Goal: Check status: Verify the current state of an ongoing process or item

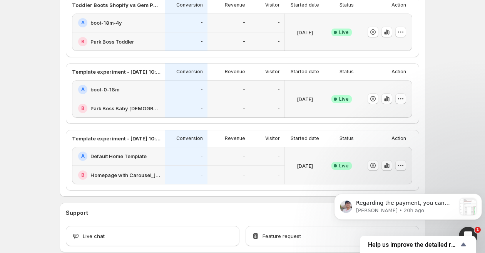
scroll to position [221, 0]
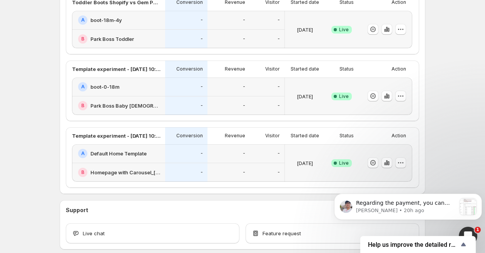
click at [452, 128] on div "Welcome to GemX , [PERSON_NAME] Info Content Testing GemX: CRO & A/B Test optim…" at bounding box center [242, 34] width 485 height 511
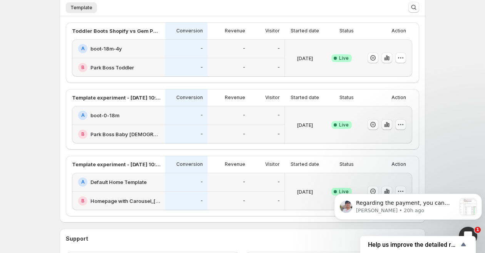
scroll to position [196, 0]
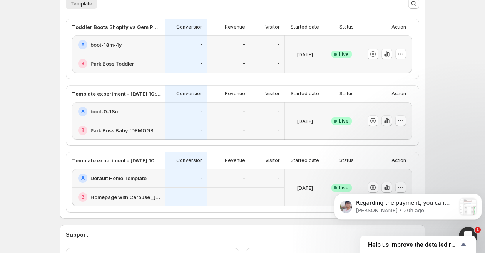
click at [385, 120] on icon "button" at bounding box center [387, 121] width 8 height 8
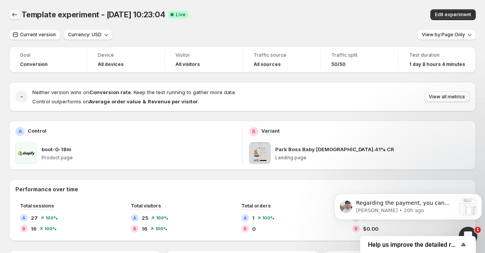
click at [17, 13] on icon "Back" at bounding box center [15, 15] width 8 height 8
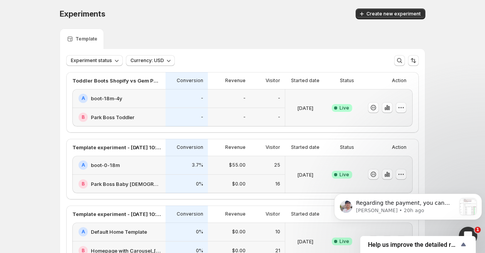
scroll to position [3, 0]
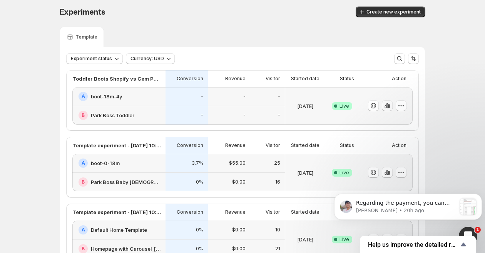
click at [389, 104] on icon "button" at bounding box center [388, 106] width 8 height 8
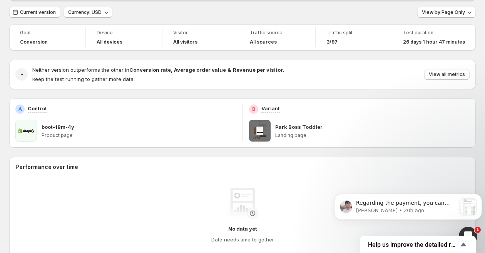
scroll to position [50, 0]
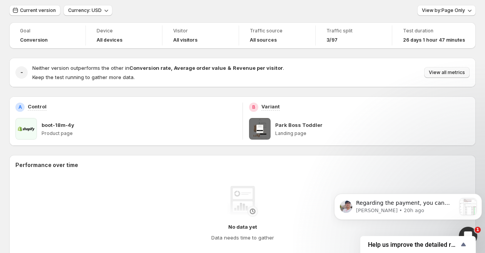
click at [434, 74] on span "View all metrics" at bounding box center [447, 72] width 36 height 6
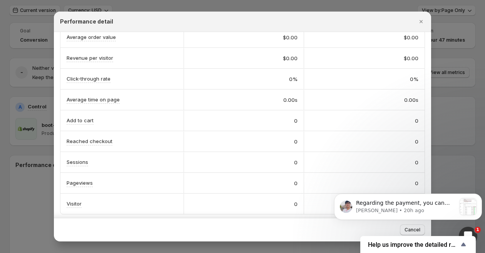
scroll to position [0, 0]
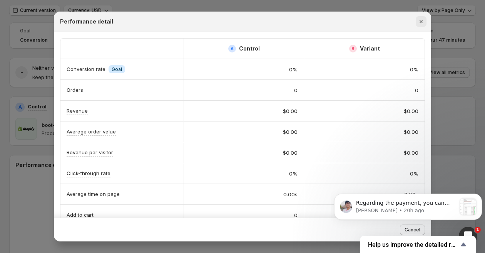
click at [421, 21] on icon "Close" at bounding box center [421, 21] width 3 height 3
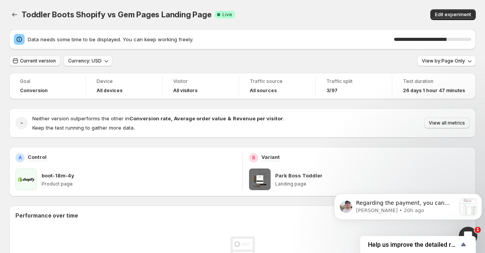
click at [48, 61] on span "Current version" at bounding box center [38, 61] width 36 height 6
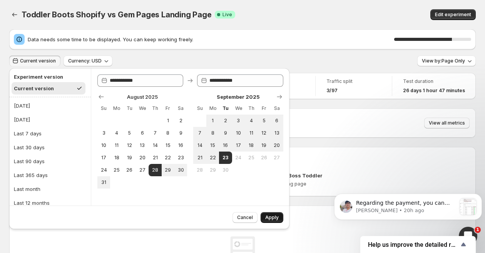
click at [265, 219] on button "Apply" at bounding box center [272, 217] width 23 height 11
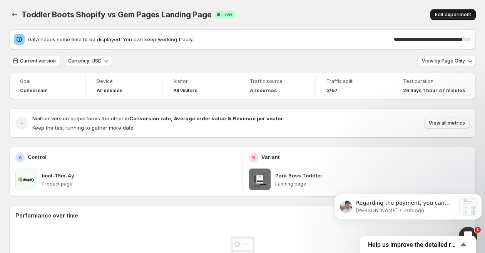
scroll to position [1, 0]
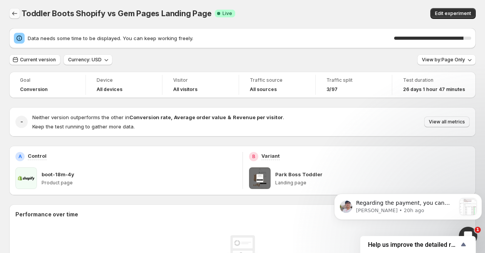
click at [12, 13] on icon "Back" at bounding box center [15, 14] width 8 height 8
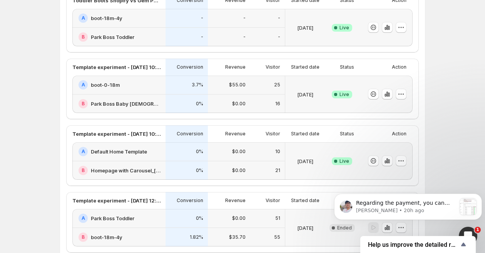
scroll to position [81, 0]
click at [385, 160] on icon "button" at bounding box center [386, 161] width 2 height 3
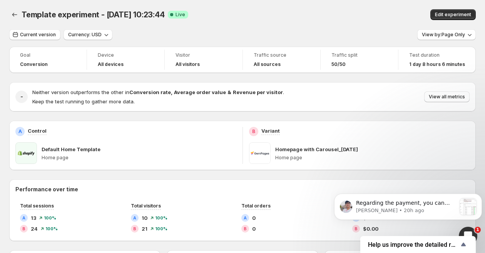
scroll to position [3, 0]
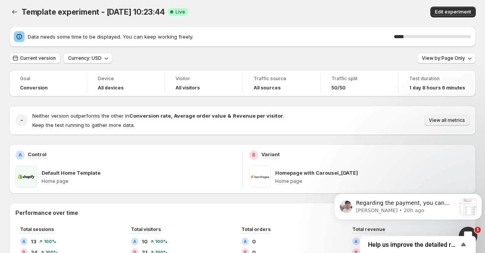
click at [440, 92] on div "Test duration 1 day 8 hours 6 minutes" at bounding box center [437, 83] width 68 height 20
click at [443, 122] on span "View all metrics" at bounding box center [447, 120] width 36 height 6
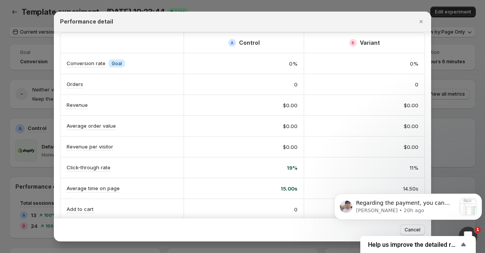
scroll to position [7, 0]
click at [420, 20] on icon "Close" at bounding box center [421, 21] width 3 height 3
